Goal: Information Seeking & Learning: Learn about a topic

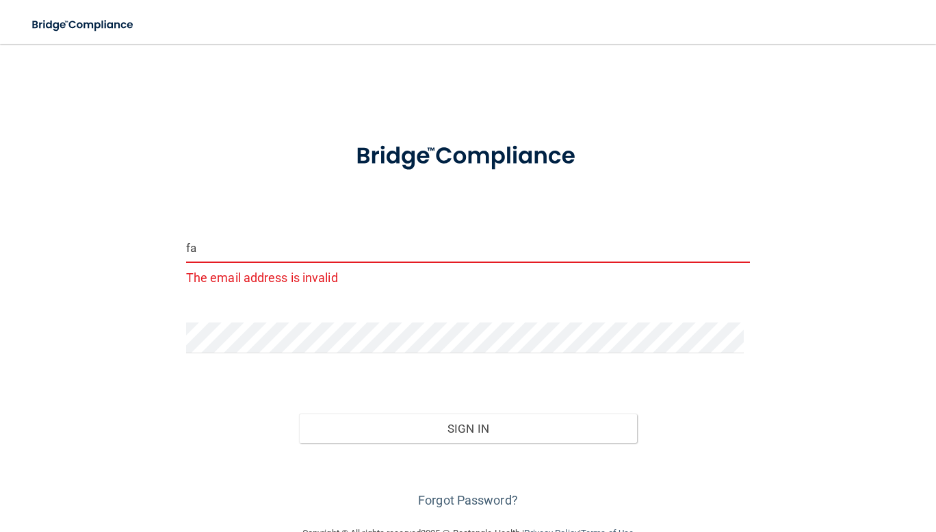
type input "f"
paste input "[EMAIL_ADDRESS][DOMAIN_NAME]"
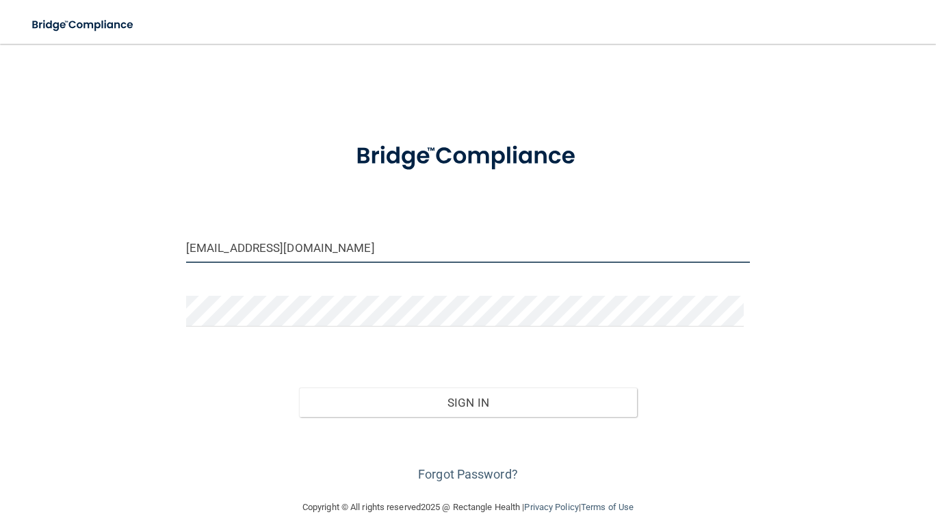
type input "[EMAIL_ADDRESS][DOMAIN_NAME]"
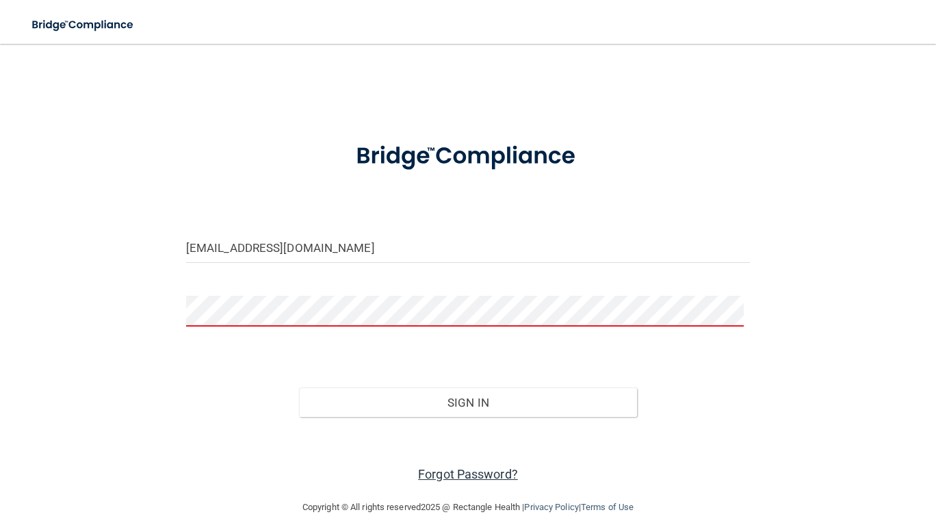
click at [465, 473] on link "Forgot Password?" at bounding box center [468, 474] width 100 height 14
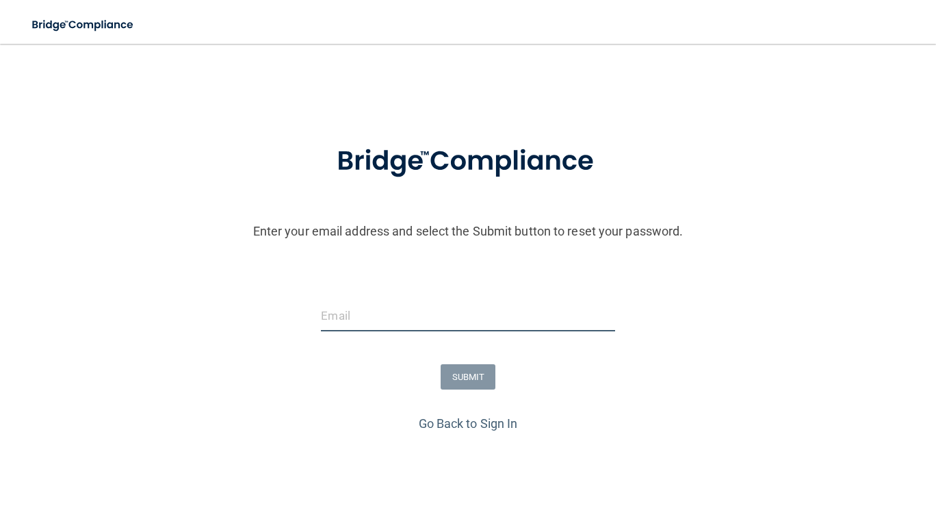
click at [445, 317] on input "email" at bounding box center [468, 315] width 294 height 31
type input "[EMAIL_ADDRESS][DOMAIN_NAME]"
click at [474, 385] on button "SUBMIT" at bounding box center [468, 376] width 55 height 25
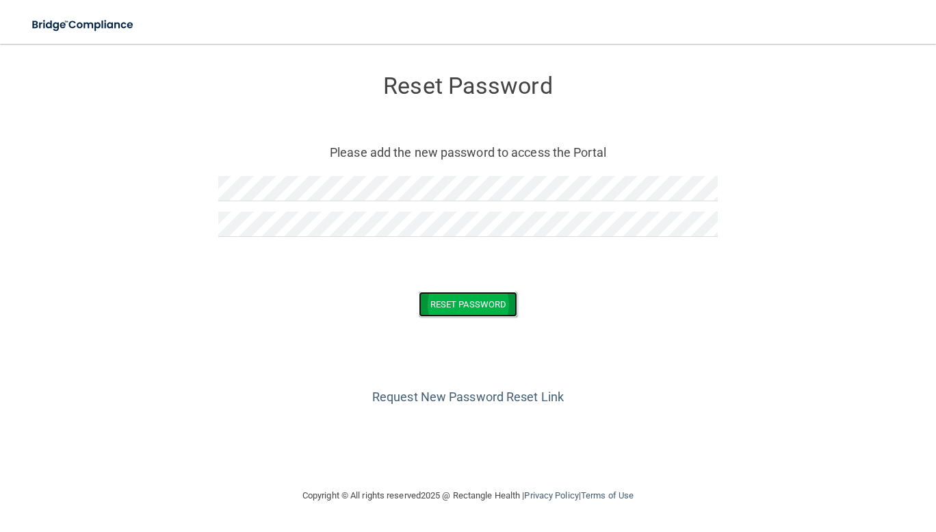
click at [476, 312] on button "Reset Password" at bounding box center [468, 303] width 99 height 25
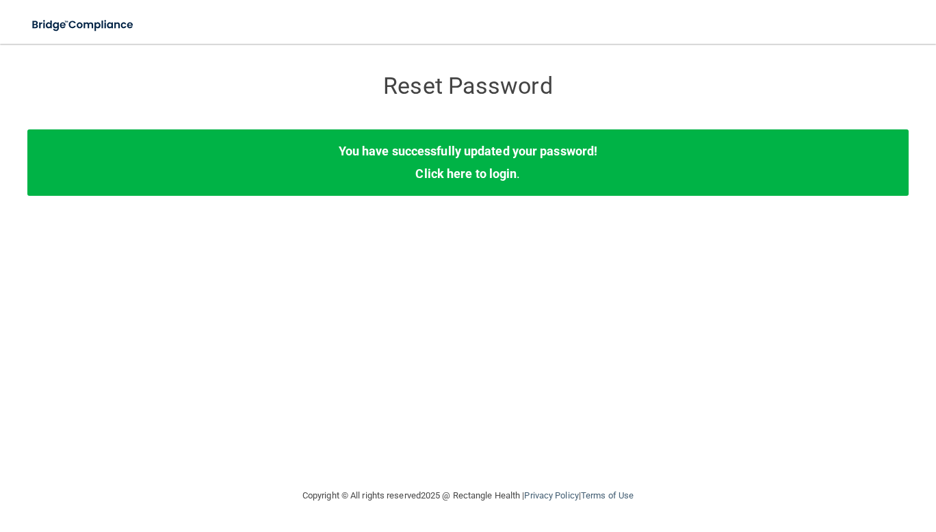
click at [685, 308] on div "Reset Password Reset Password You have successfully updated your password! Clic…" at bounding box center [467, 265] width 881 height 416
click at [98, 25] on img at bounding box center [84, 25] width 126 height 28
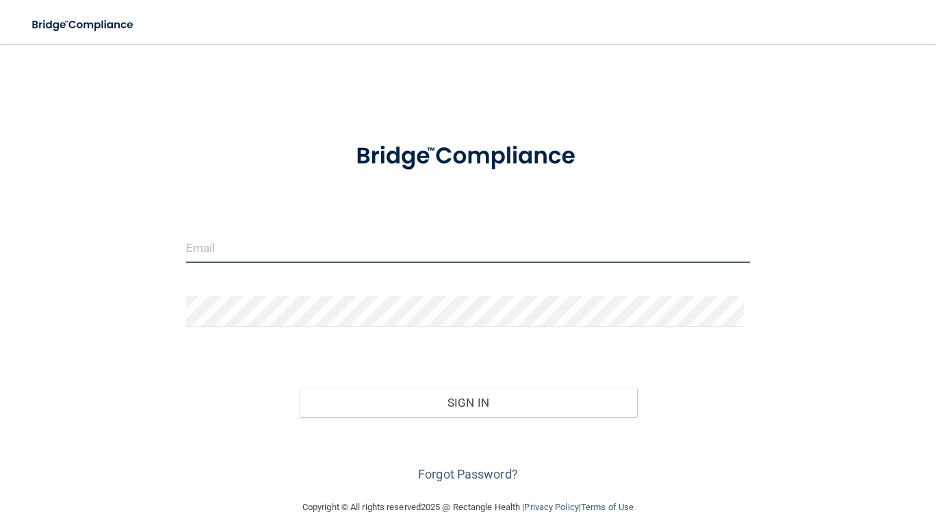
type input "[EMAIL_ADDRESS][DOMAIN_NAME]"
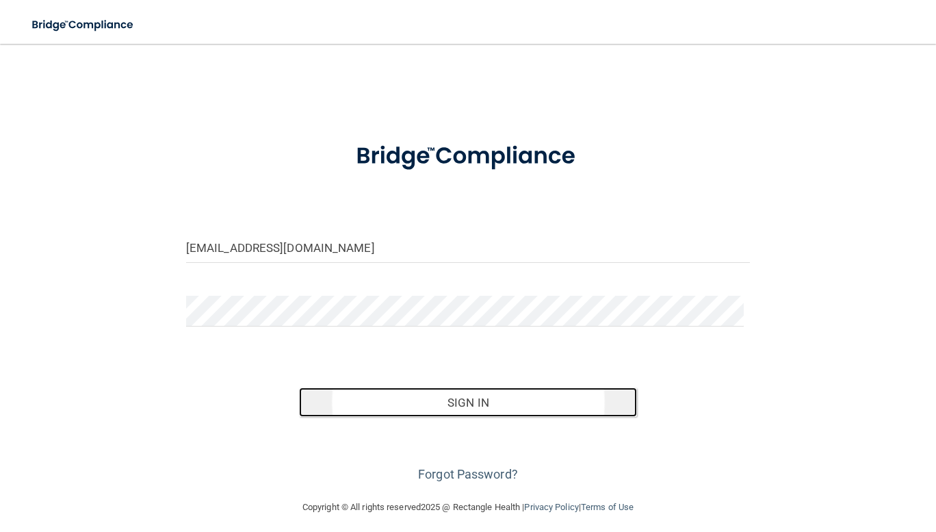
click at [475, 397] on button "Sign In" at bounding box center [468, 402] width 339 height 30
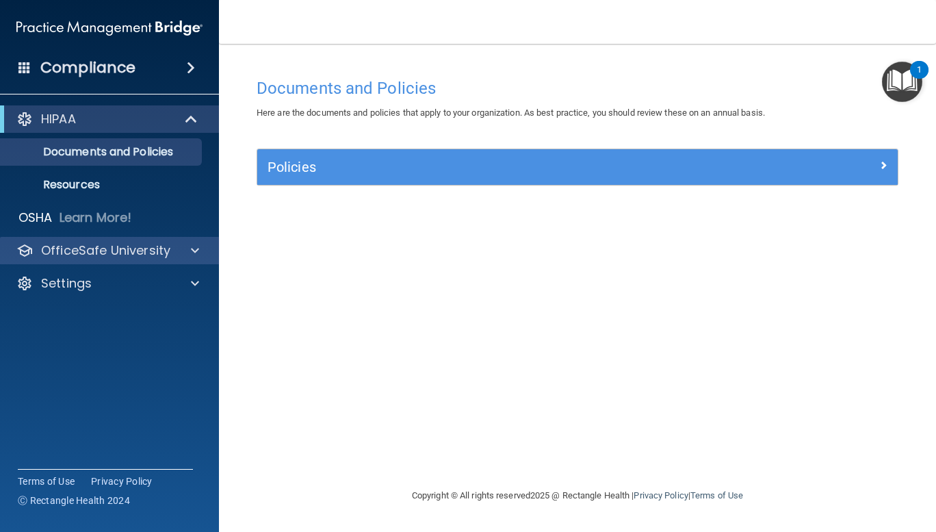
click at [183, 259] on div "OfficeSafe University" at bounding box center [110, 250] width 220 height 27
click at [194, 253] on span at bounding box center [195, 250] width 8 height 16
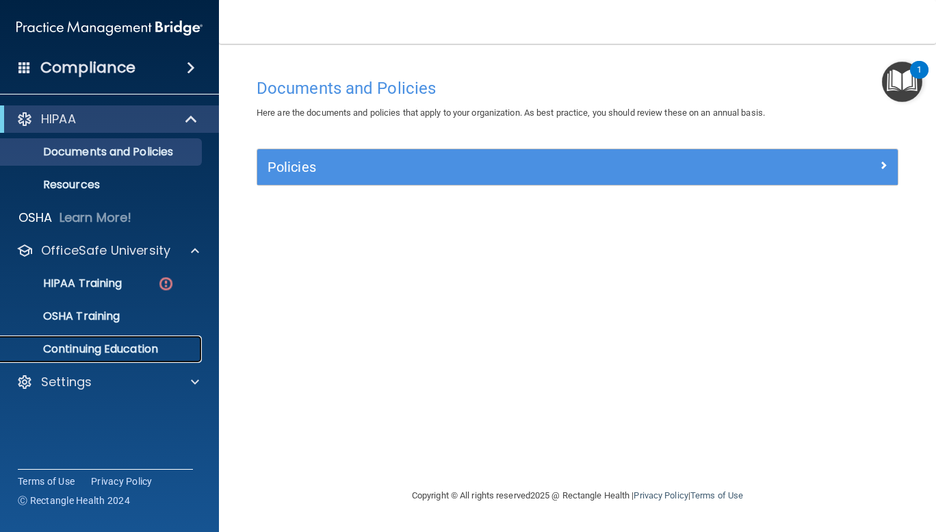
click at [148, 346] on p "Continuing Education" at bounding box center [102, 349] width 187 height 14
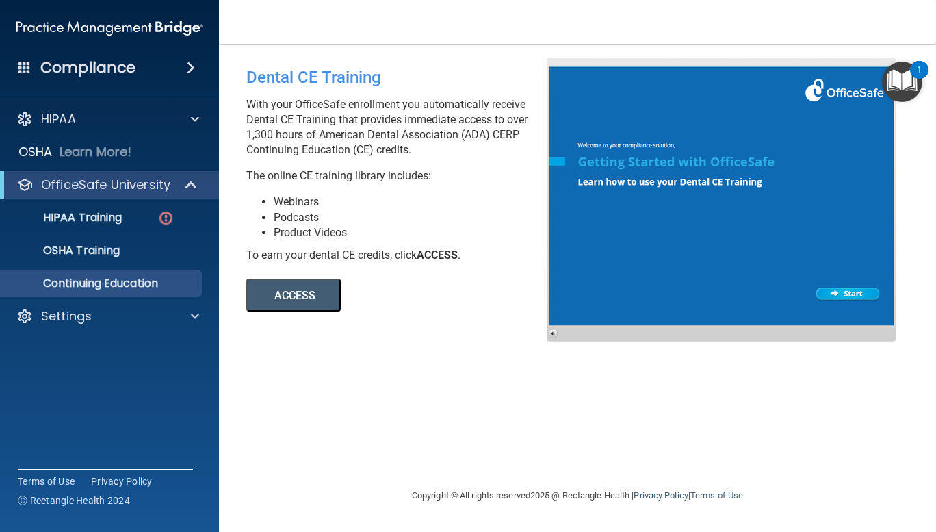
click at [309, 290] on button "ACCESS" at bounding box center [293, 294] width 94 height 33
click at [187, 68] on span at bounding box center [191, 68] width 8 height 16
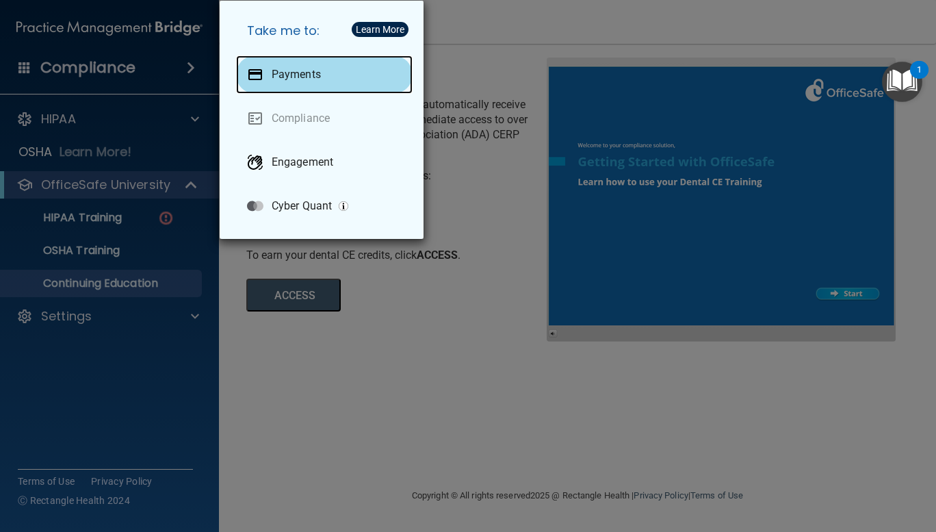
click at [278, 77] on p "Payments" at bounding box center [296, 75] width 49 height 14
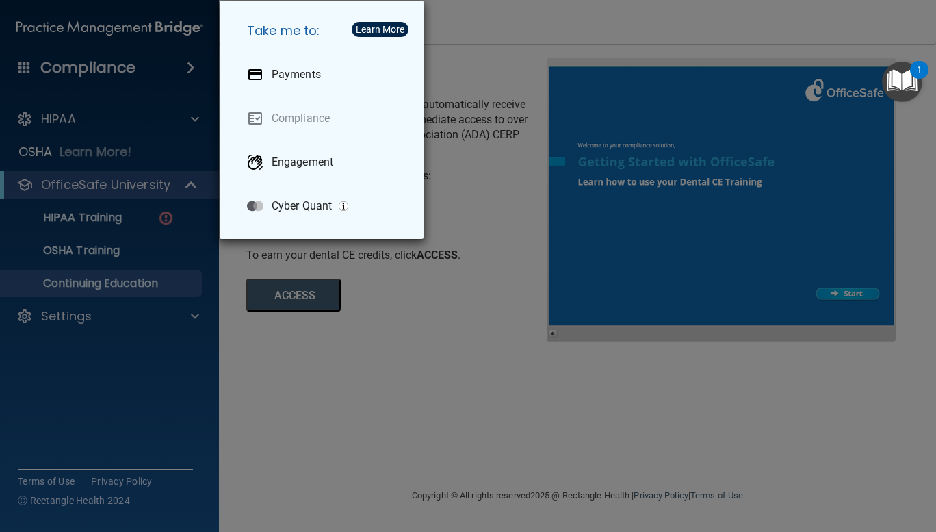
click at [412, 380] on div "Take me to: Payments Compliance Engagement Cyber Quant" at bounding box center [468, 266] width 936 height 532
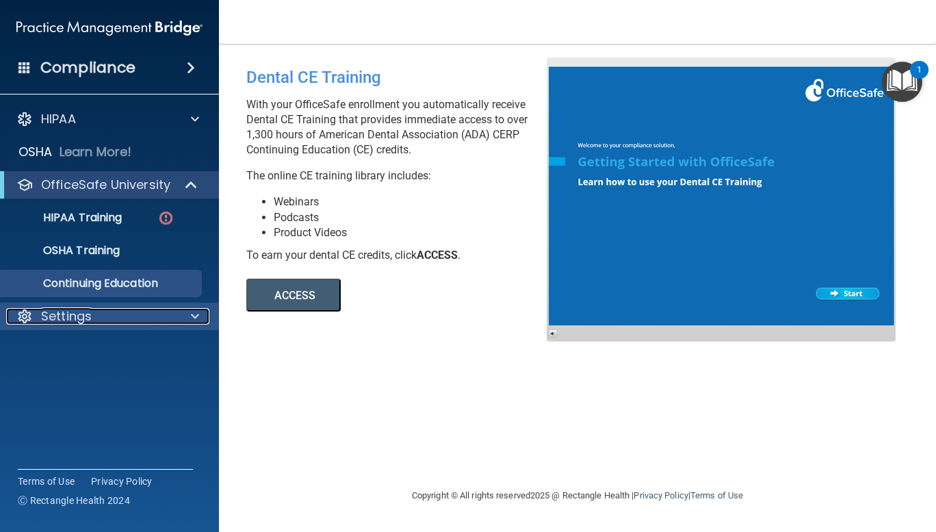
click at [202, 321] on div at bounding box center [193, 316] width 34 height 16
click at [178, 70] on div "Compliance" at bounding box center [109, 68] width 219 height 30
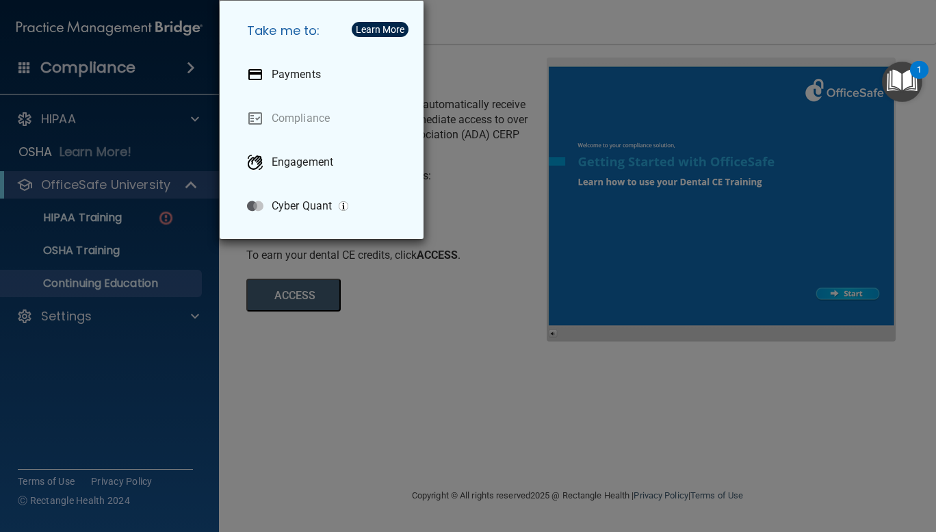
click at [450, 307] on div "Take me to: Payments Compliance Engagement Cyber Quant" at bounding box center [468, 266] width 936 height 532
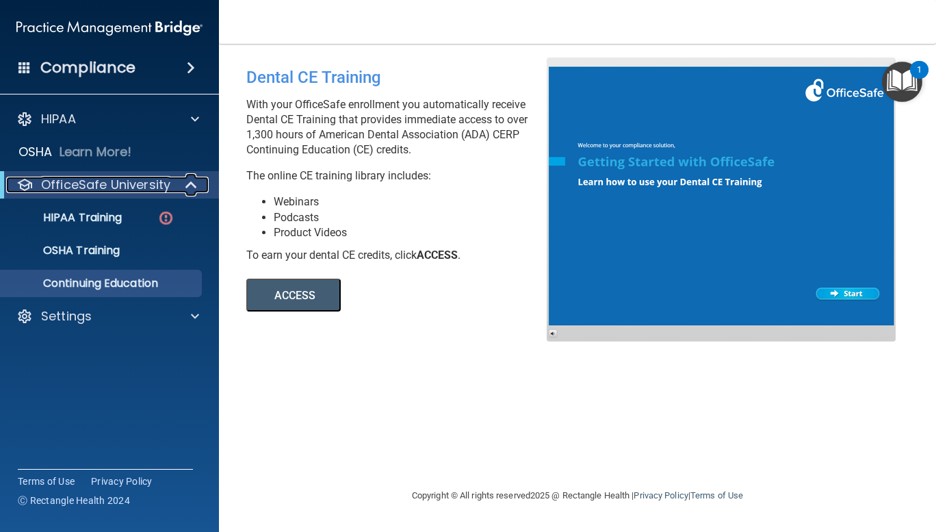
click at [187, 189] on span at bounding box center [193, 185] width 12 height 16
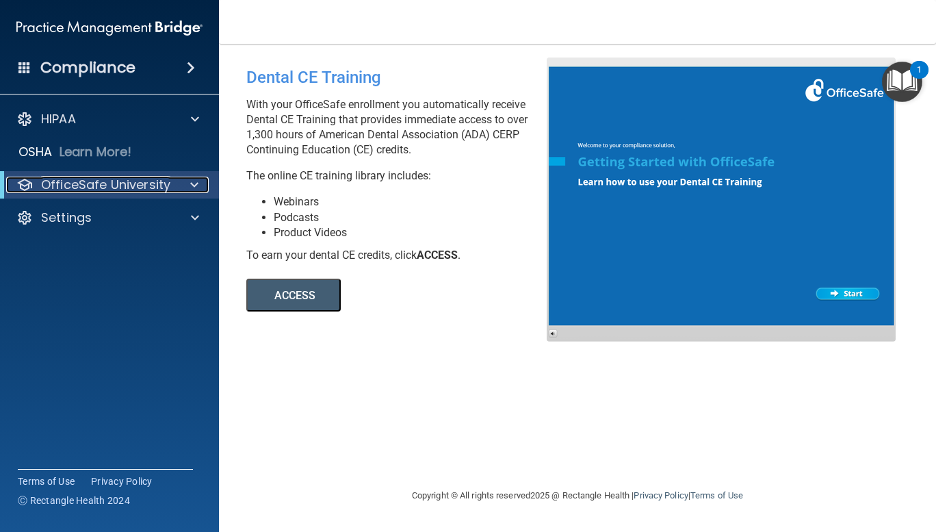
click at [185, 189] on div at bounding box center [192, 185] width 34 height 16
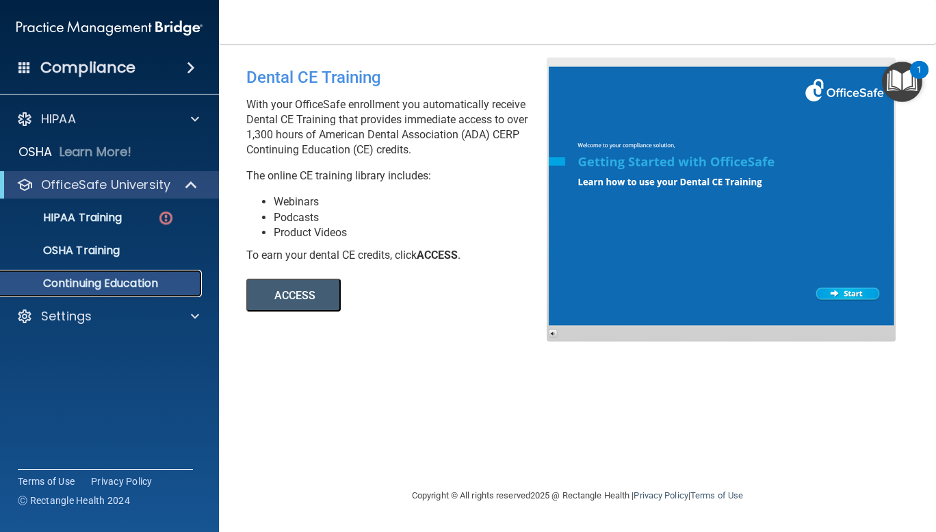
click at [174, 284] on p "Continuing Education" at bounding box center [102, 283] width 187 height 14
click at [291, 296] on button "ACCESS" at bounding box center [293, 294] width 94 height 33
